Goal: Obtain resource: Obtain resource

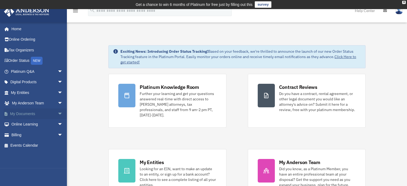
click at [58, 113] on span "arrow_drop_down" at bounding box center [63, 113] width 11 height 11
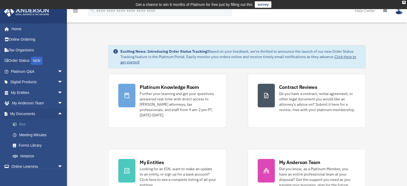
click at [25, 124] on link "Box" at bounding box center [38, 124] width 63 height 11
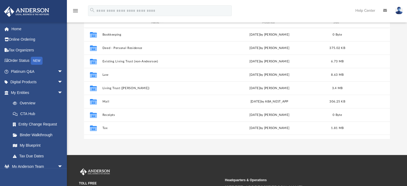
scroll to position [75, 0]
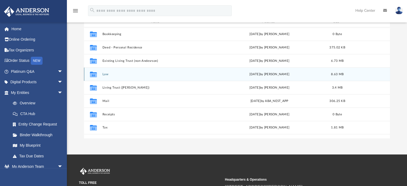
click at [94, 74] on icon "grid" at bounding box center [93, 75] width 7 height 4
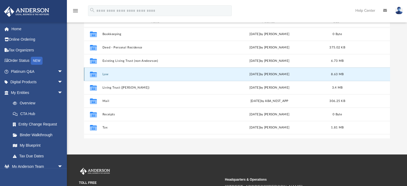
click at [104, 74] on button "Law" at bounding box center [157, 74] width 110 height 3
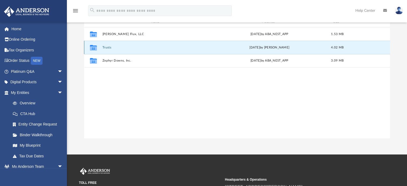
click at [105, 47] on button "Trusts" at bounding box center [157, 47] width 110 height 3
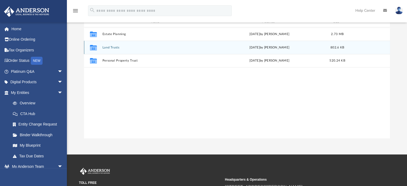
click at [109, 47] on button "Land Trusts" at bounding box center [157, 47] width 110 height 3
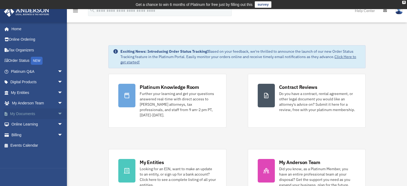
click at [58, 113] on span "arrow_drop_down" at bounding box center [63, 113] width 11 height 11
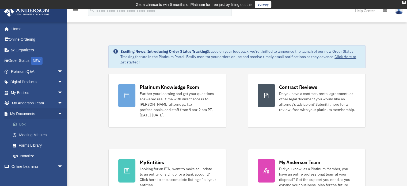
click at [22, 123] on link "Box" at bounding box center [38, 124] width 63 height 11
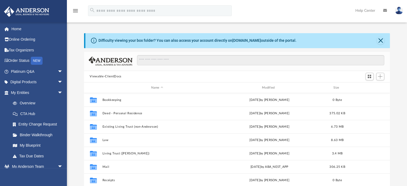
scroll to position [117, 302]
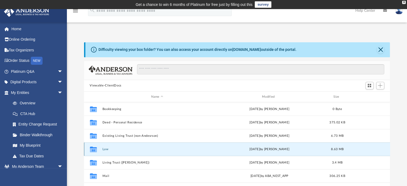
click at [104, 150] on button "Law" at bounding box center [157, 148] width 110 height 3
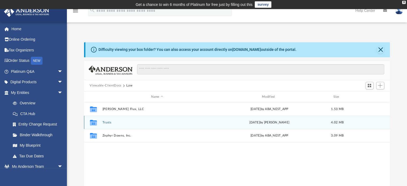
click at [107, 122] on button "Trusts" at bounding box center [157, 122] width 110 height 3
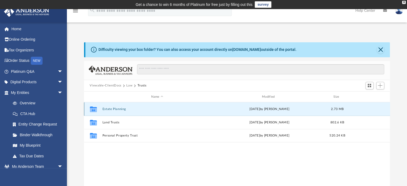
click at [110, 109] on button "Estate Planning" at bounding box center [157, 108] width 110 height 3
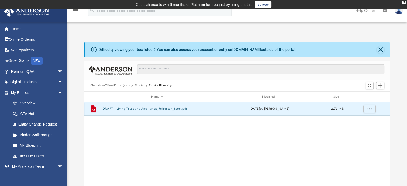
click at [110, 109] on button "DRAFT - Living Trust and Ancillaries_Jefferson_Scott.pdf" at bounding box center [157, 108] width 110 height 3
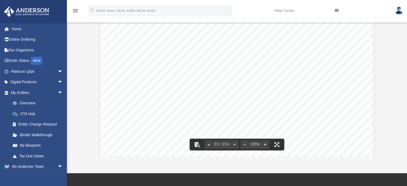
scroll to position [57, 0]
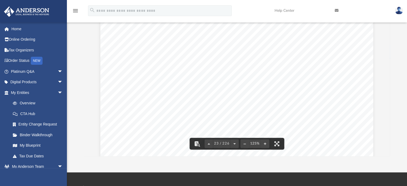
click at [388, 154] on div "Scroll to top vertical_align_top" at bounding box center [391, 157] width 11 height 11
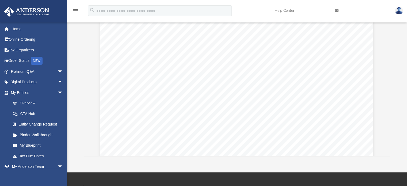
click at [388, 157] on div "Scroll to top vertical_align_top" at bounding box center [391, 157] width 11 height 11
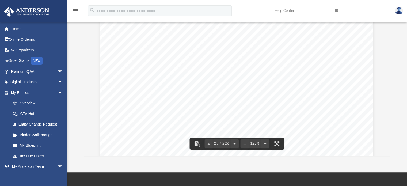
scroll to position [8272, 0]
click at [389, 154] on div "Scroll to top vertical_align_top" at bounding box center [391, 157] width 11 height 11
click at [387, 154] on div "Scroll to top vertical_align_top" at bounding box center [391, 157] width 11 height 11
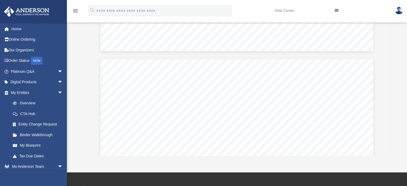
click at [387, 154] on div "Scroll to top vertical_align_top" at bounding box center [391, 157] width 11 height 11
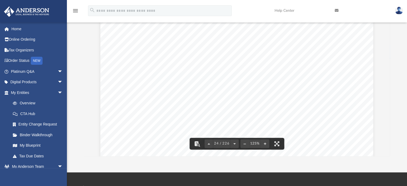
click at [388, 155] on div "Scroll to top vertical_align_top" at bounding box center [391, 157] width 11 height 11
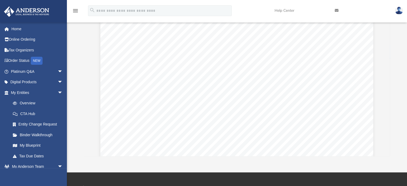
click at [388, 153] on div "Scroll to top vertical_align_top" at bounding box center [391, 157] width 11 height 11
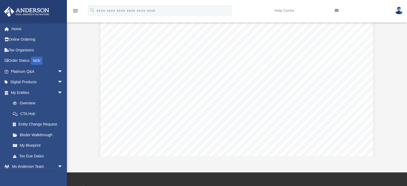
click at [388, 153] on div "Scroll to top vertical_align_top" at bounding box center [391, 157] width 11 height 11
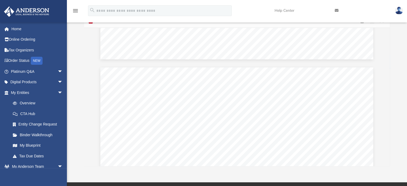
scroll to position [48, 0]
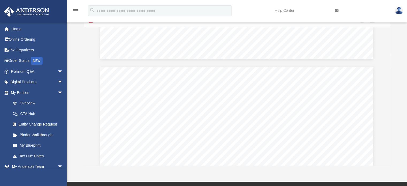
click at [396, 157] on div "Scroll to top vertical_align_top" at bounding box center [391, 157] width 11 height 11
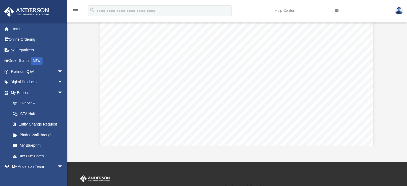
scroll to position [31828, 0]
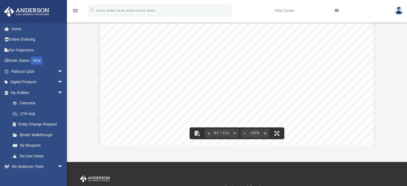
click at [395, 96] on div "Difficulty viewing your box folder? You can also access your account directly o…" at bounding box center [237, 60] width 340 height 171
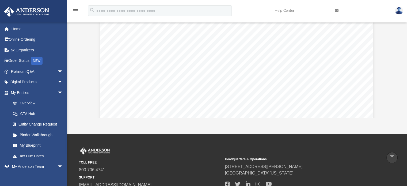
scroll to position [33083, 0]
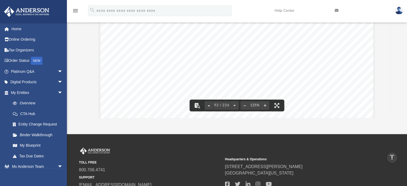
click at [378, 124] on div "App scott123123@att.net Sign Out scott123123@att.net Home Online Ordering Tax O…" at bounding box center [203, 24] width 407 height 220
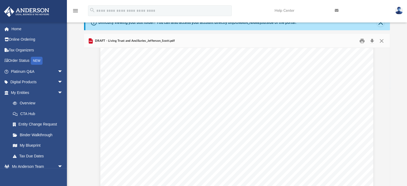
scroll to position [64071, 0]
